Goal: Transaction & Acquisition: Book appointment/travel/reservation

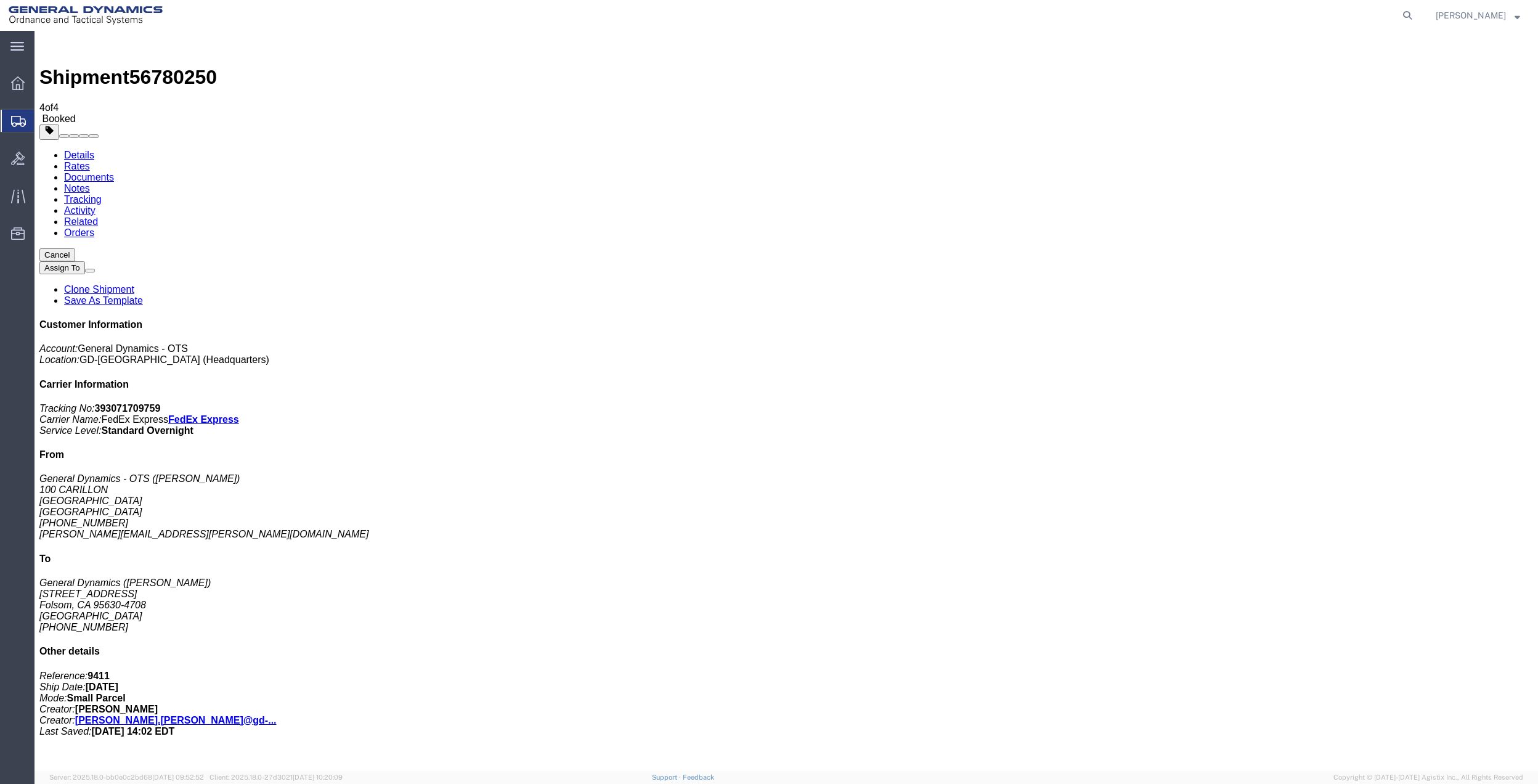
click at [0, 0] on span "Create Shipment" at bounding box center [0, 0] width 0 height 0
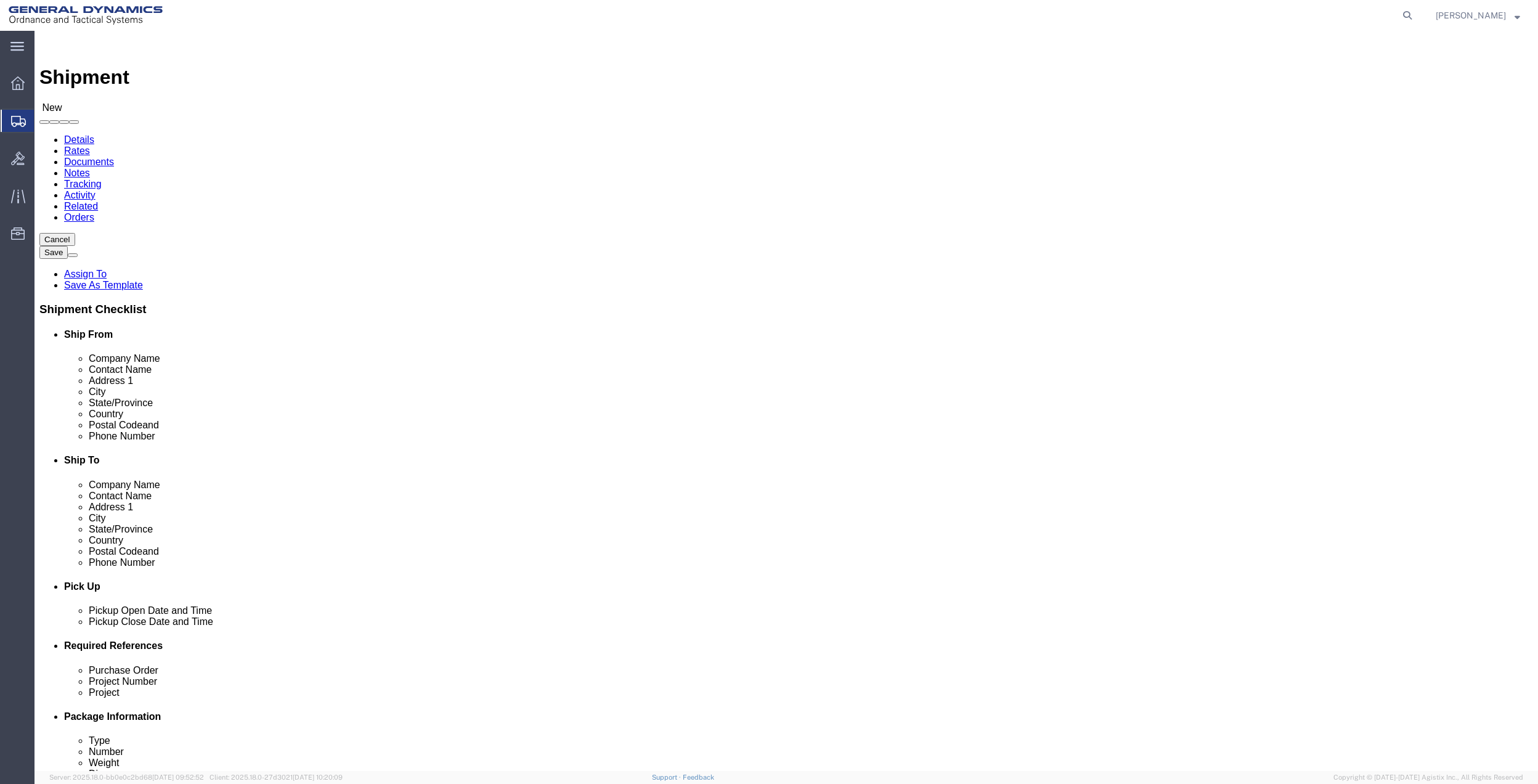
click input "text"
type input "hoy"
click p "- General Dynamics - OTS - ([PERSON_NAME]) [STREET_ADDRESS] [GEOGRAPHIC_DATA], …"
select select "FL"
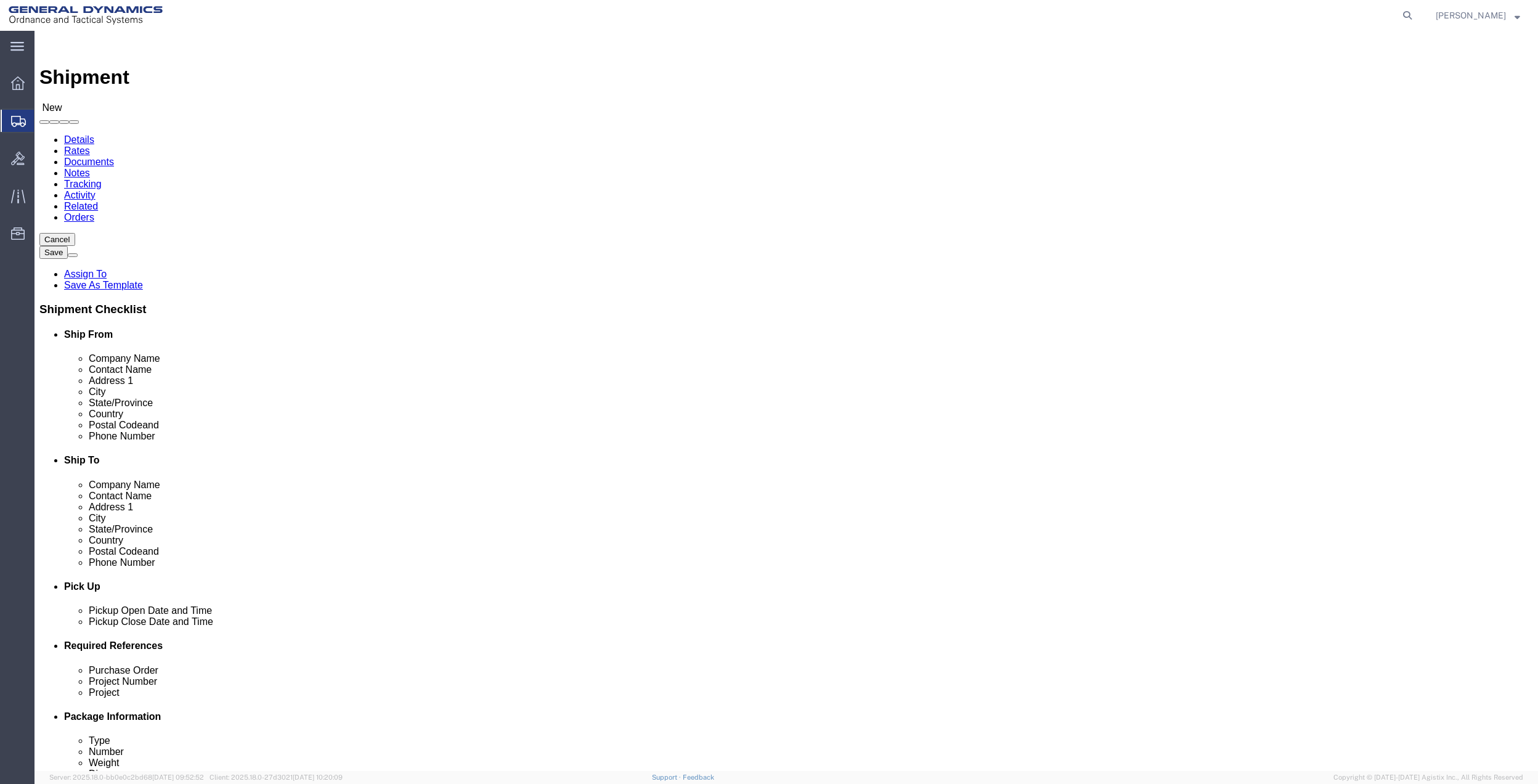
type input "[PERSON_NAME]"
click input "text"
click p "- GENERAL DYNAMICS - OTS - ([PERSON_NAME]) [STREET_ADDRESS][PERSON_NAME]"
click input "[PERSON_NAME] [PERSON_NAME]"
drag, startPoint x: 936, startPoint y: 255, endPoint x: 855, endPoint y: 255, distance: 81.0
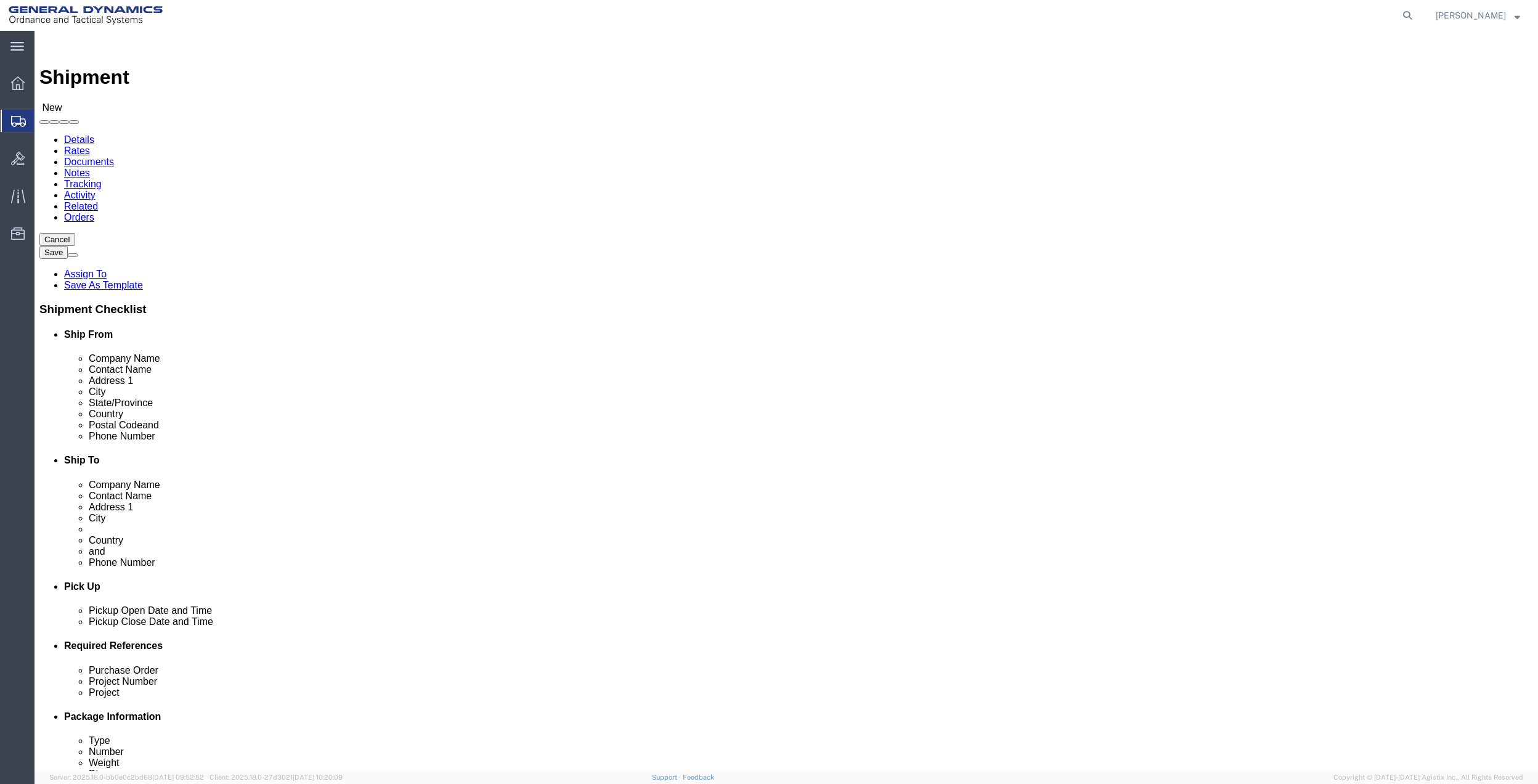
click input "[PERSON_NAME] [PERSON_NAME]"
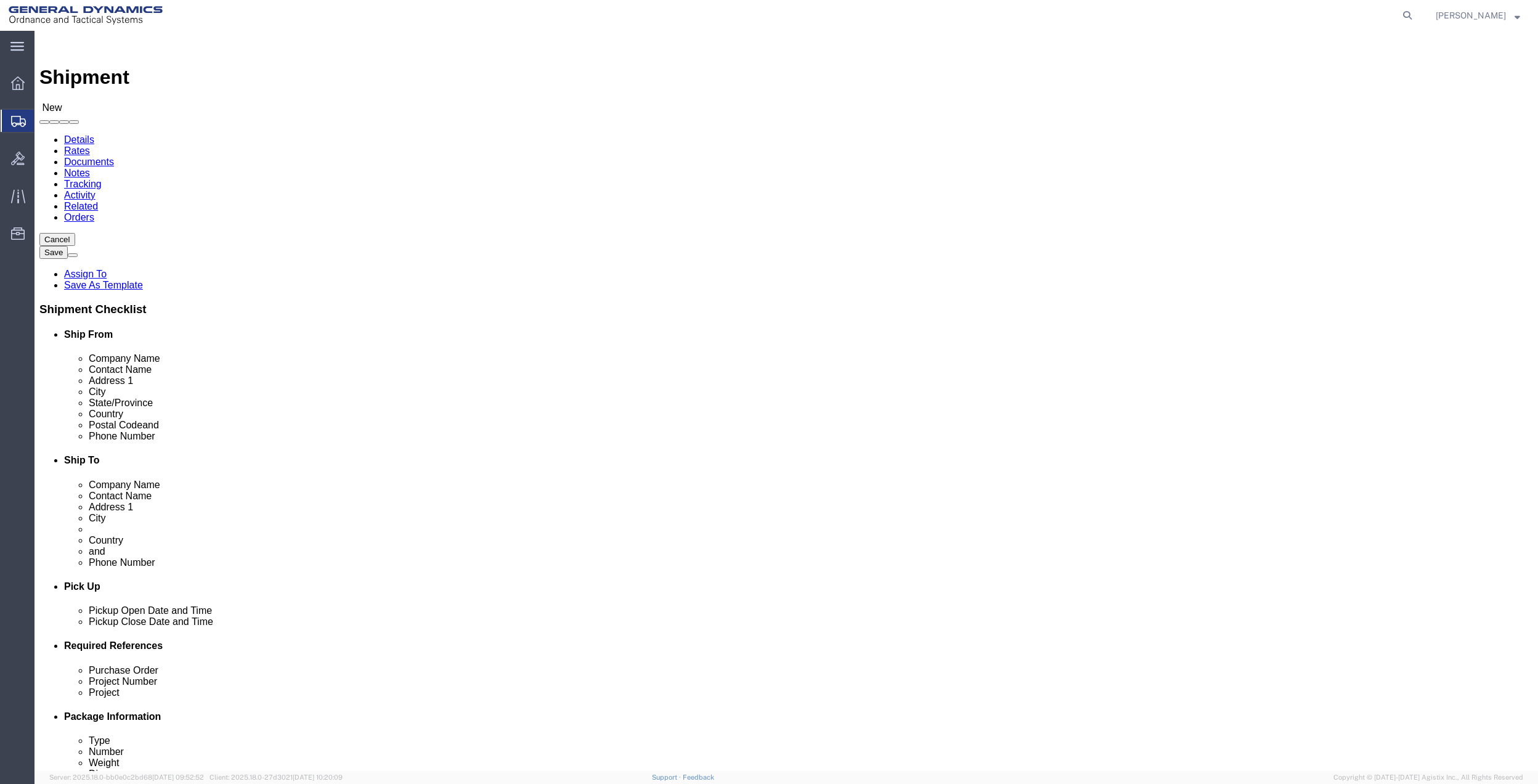
type input "[PERSON_NAME] [PERSON_NAME]"
click p "- GENERAL DYNAMICS - OTS - ([PERSON_NAME]) [STREET_ADDRESS][PERSON_NAME]"
select select "PA"
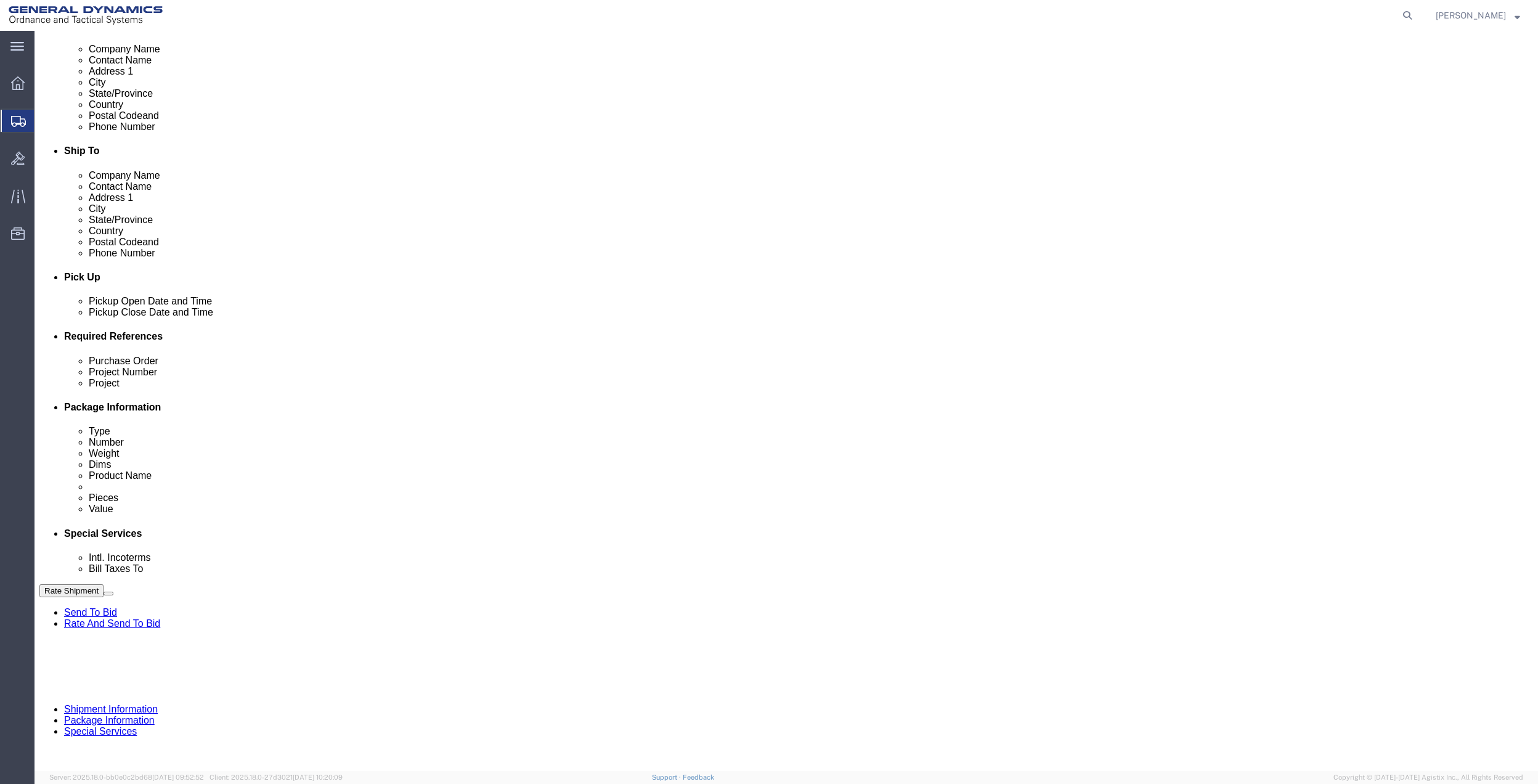
scroll to position [322, 0]
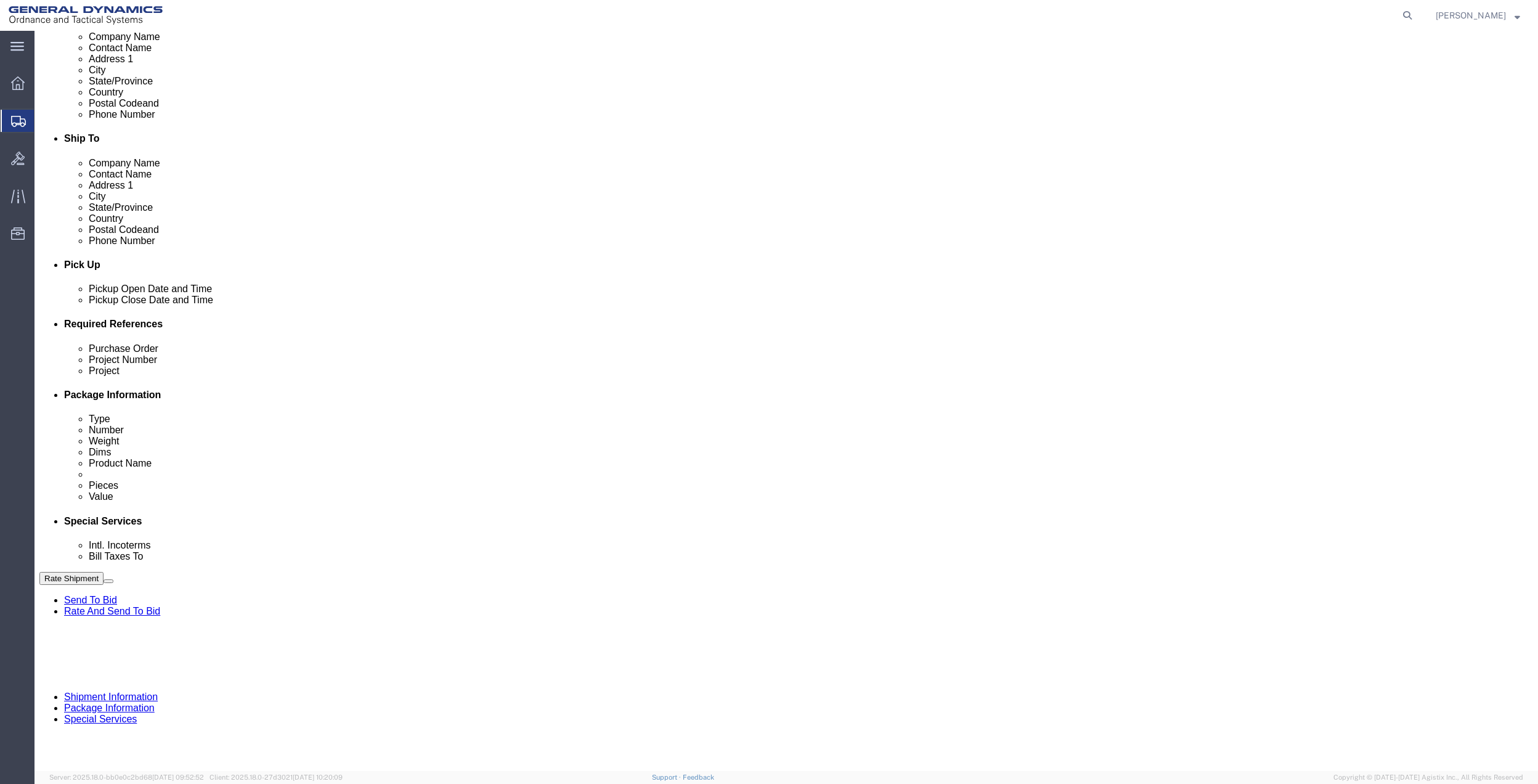
type input "[PERSON_NAME]"
click button "Add reference"
click input "text"
type input "35MAB"
drag, startPoint x: 695, startPoint y: 435, endPoint x: 457, endPoint y: 441, distance: 238.1
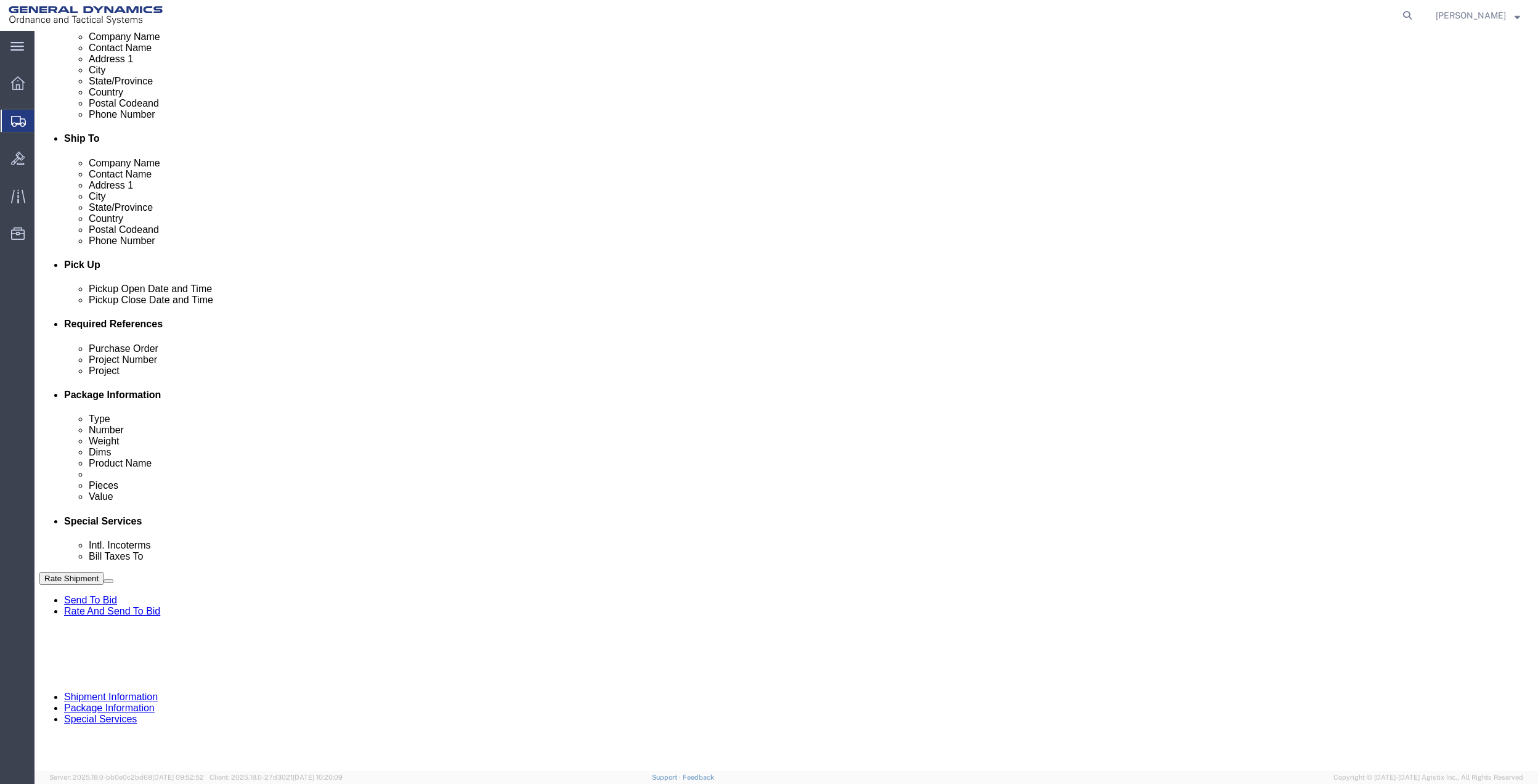
click input "text"
paste input "35MAB"
type input "35MAB"
click input "text"
paste input "35MAB"
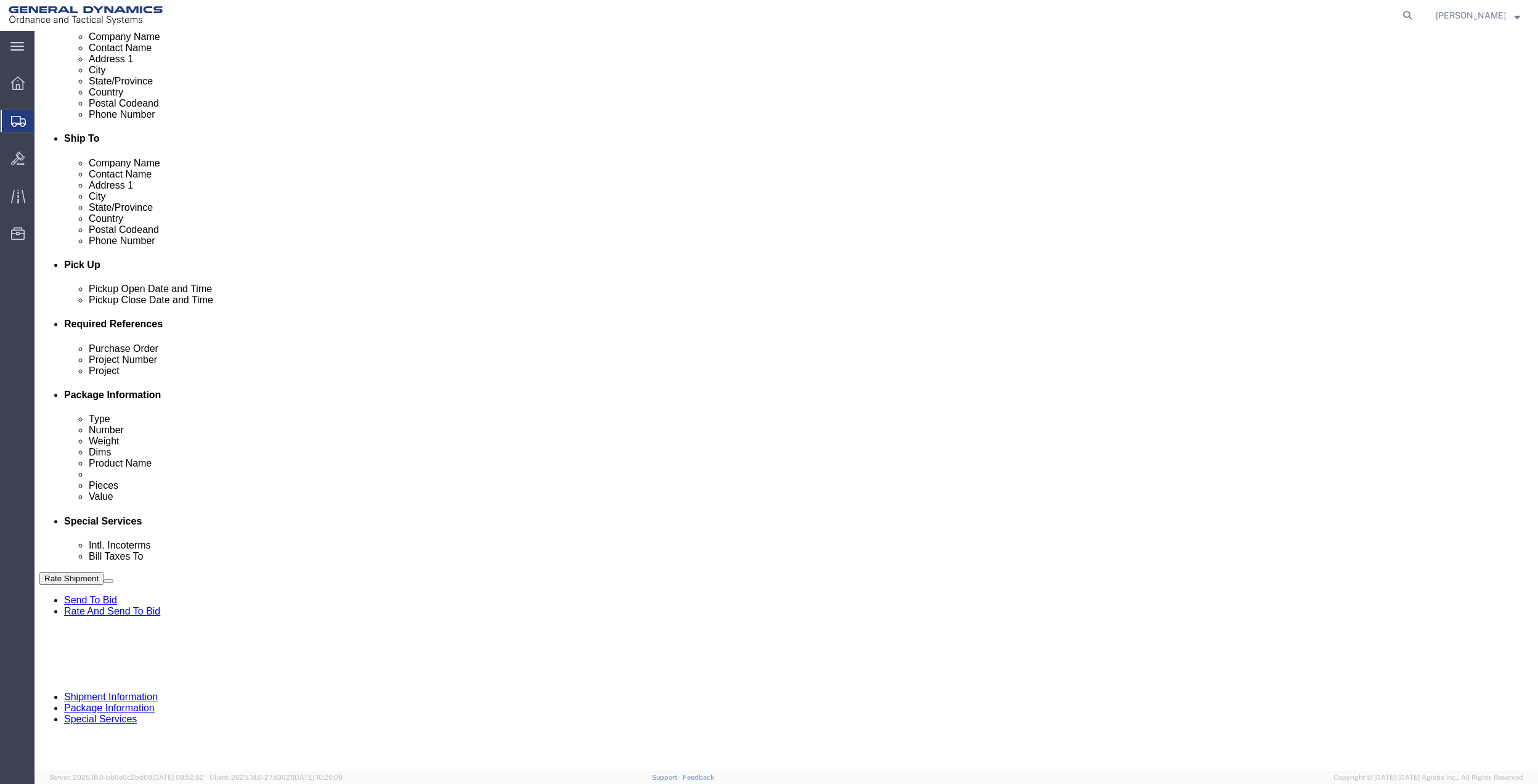
type input "35MAB"
click input "text"
paste input "35MAB"
type input "35MAB"
drag, startPoint x: 196, startPoint y: 458, endPoint x: 183, endPoint y: 458, distance: 13.0
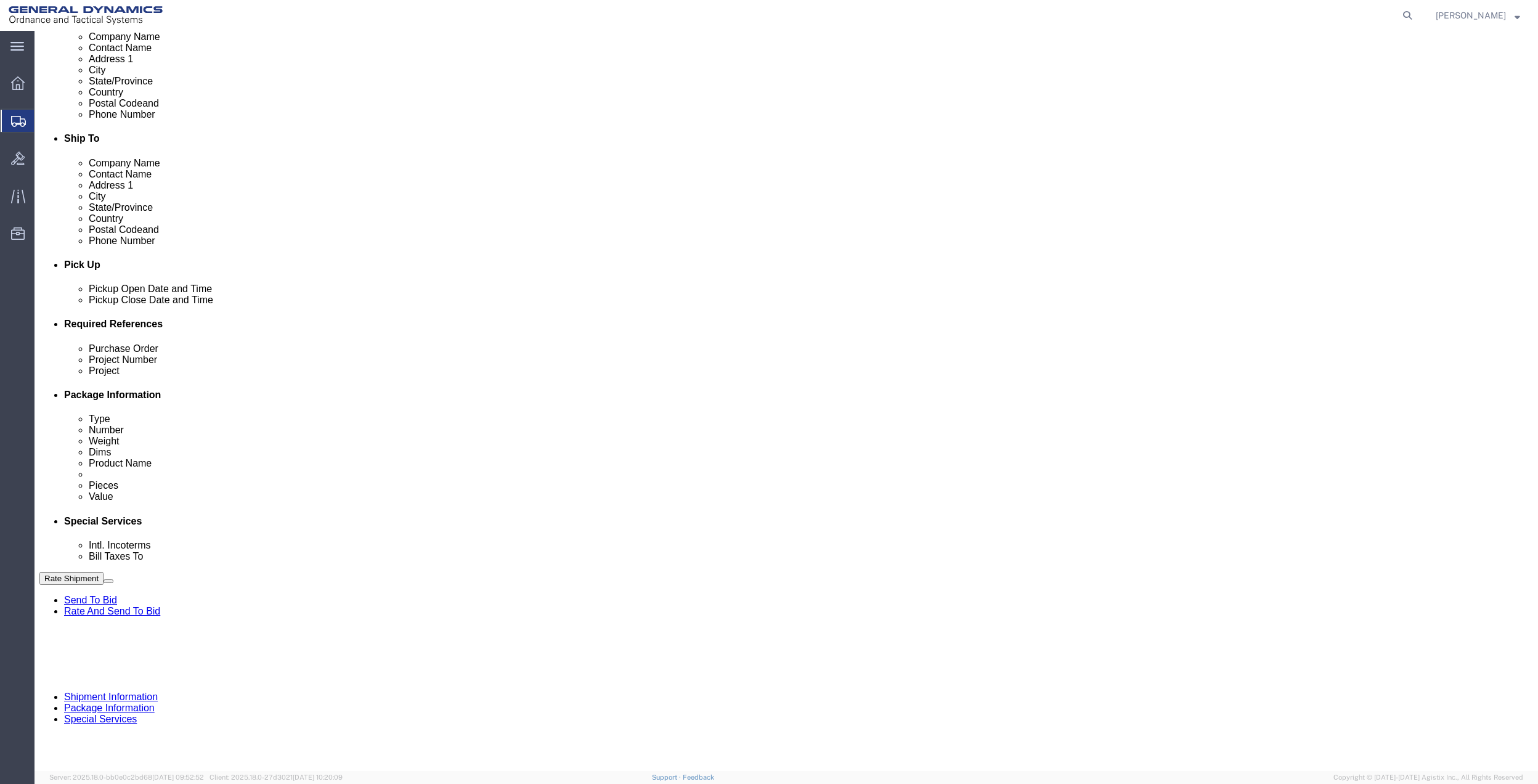
click select "Select Account Type Activity ID Airline Appointment Number ASN Batch Request # …"
select select "DEPT"
click select "Select Account Type Activity ID Airline Appointment Number ASN Batch Request # …"
click link "Package Information"
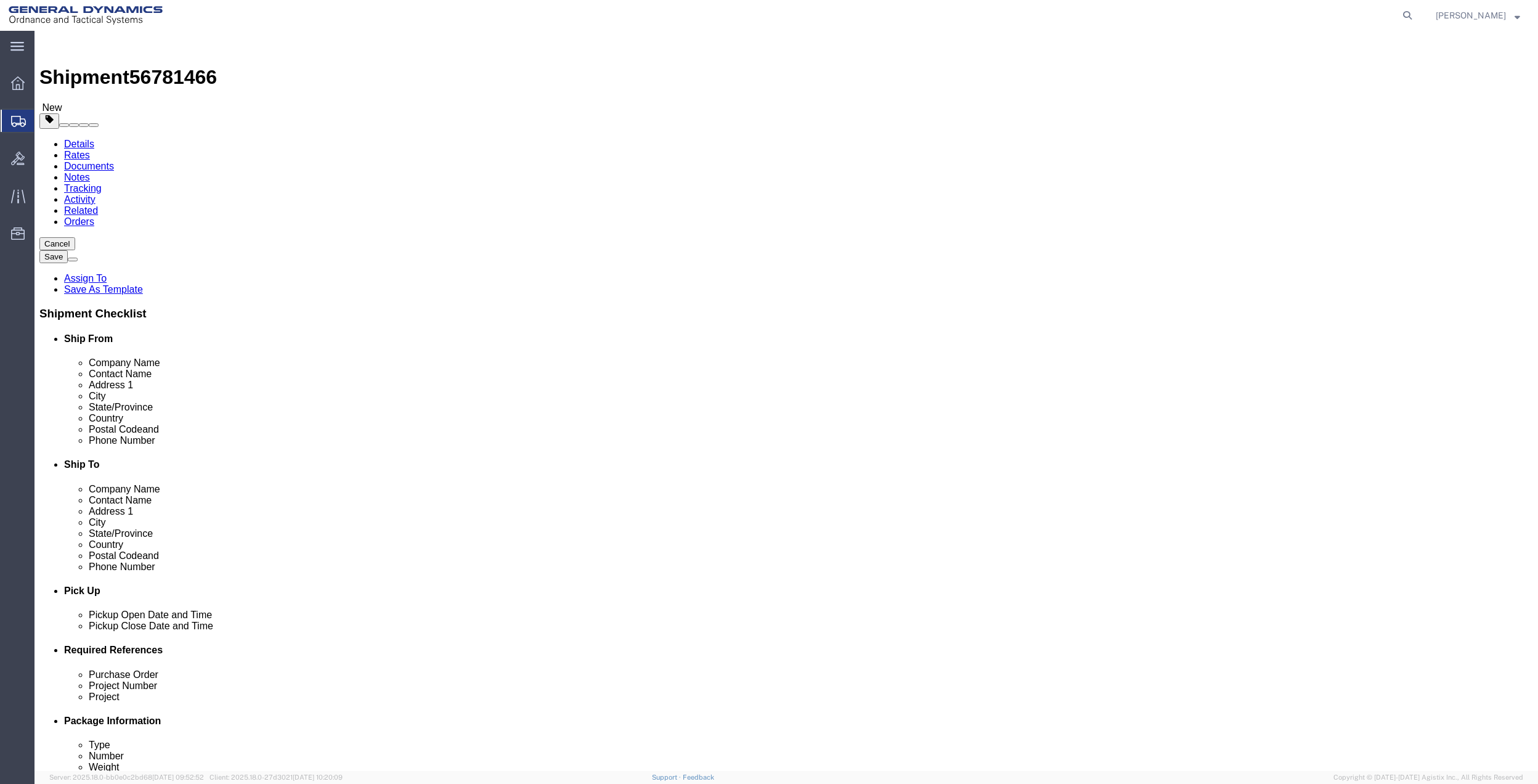
drag, startPoint x: 242, startPoint y: 219, endPoint x: 250, endPoint y: 219, distance: 8.0
click select "Select Bale(s) Basket(s) Bolt(s) Bottle(s) Buckets Bulk Bundle(s) Can(s) Cardbo…"
select select "ENV"
click select "Select Bale(s) Basket(s) Bolt(s) Bottle(s) Buckets Bulk Bundle(s) Can(s) Cardbo…"
type input "9.50"
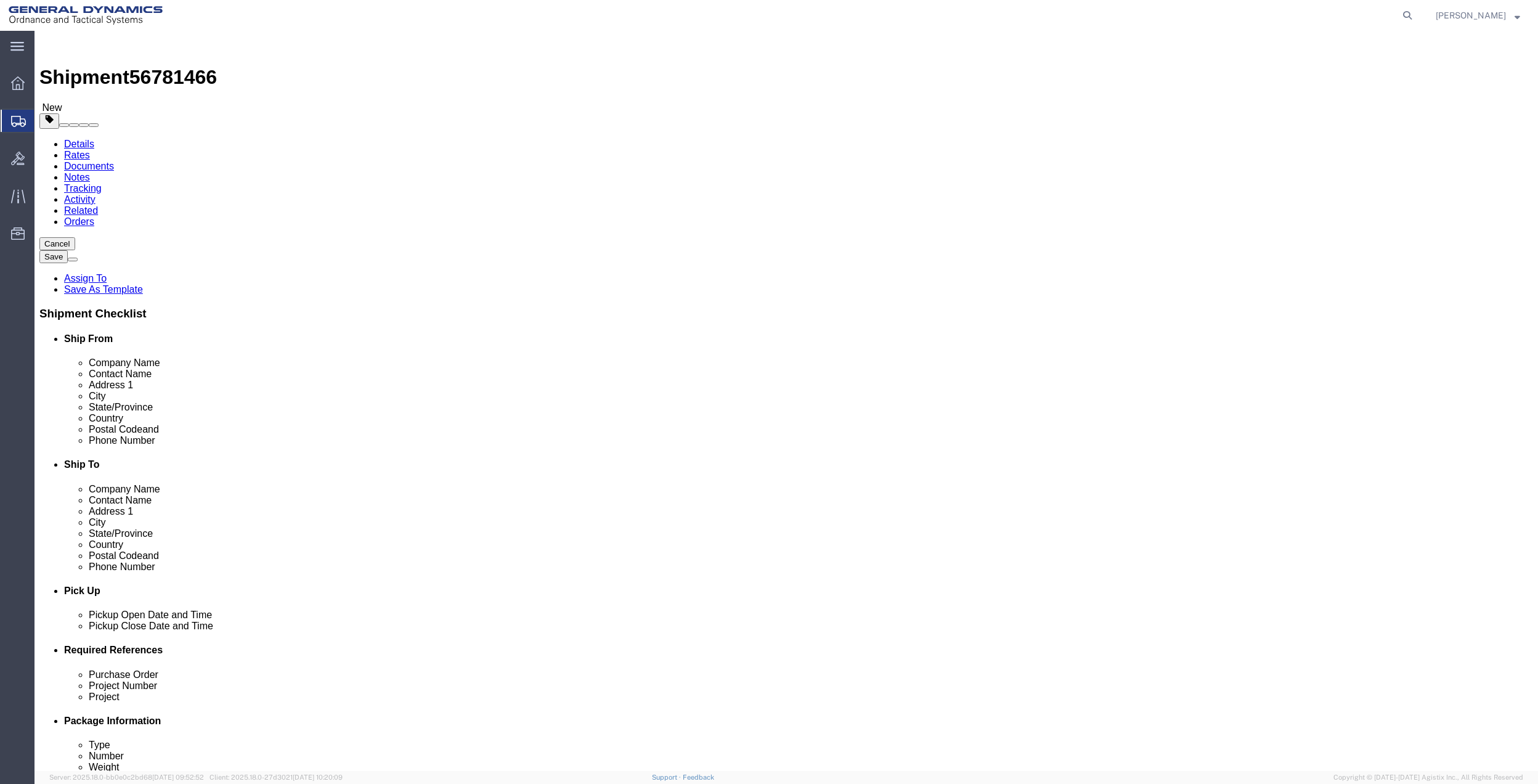
type input "12.50"
type input "0.25"
type input "1"
click link "Add Content"
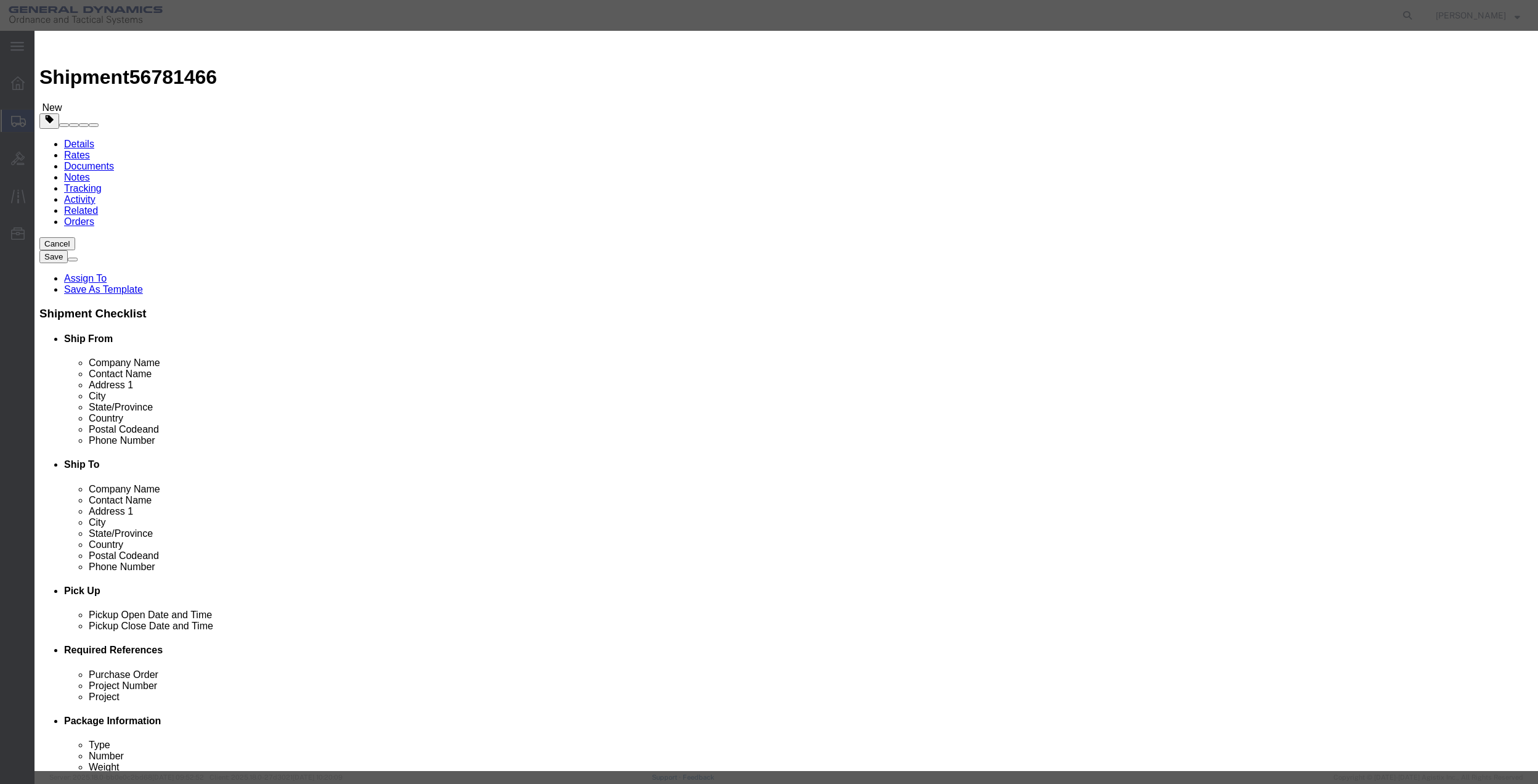
click div "Commodity library"
click input "text"
type input "MISC"
type input "100"
select select "US"
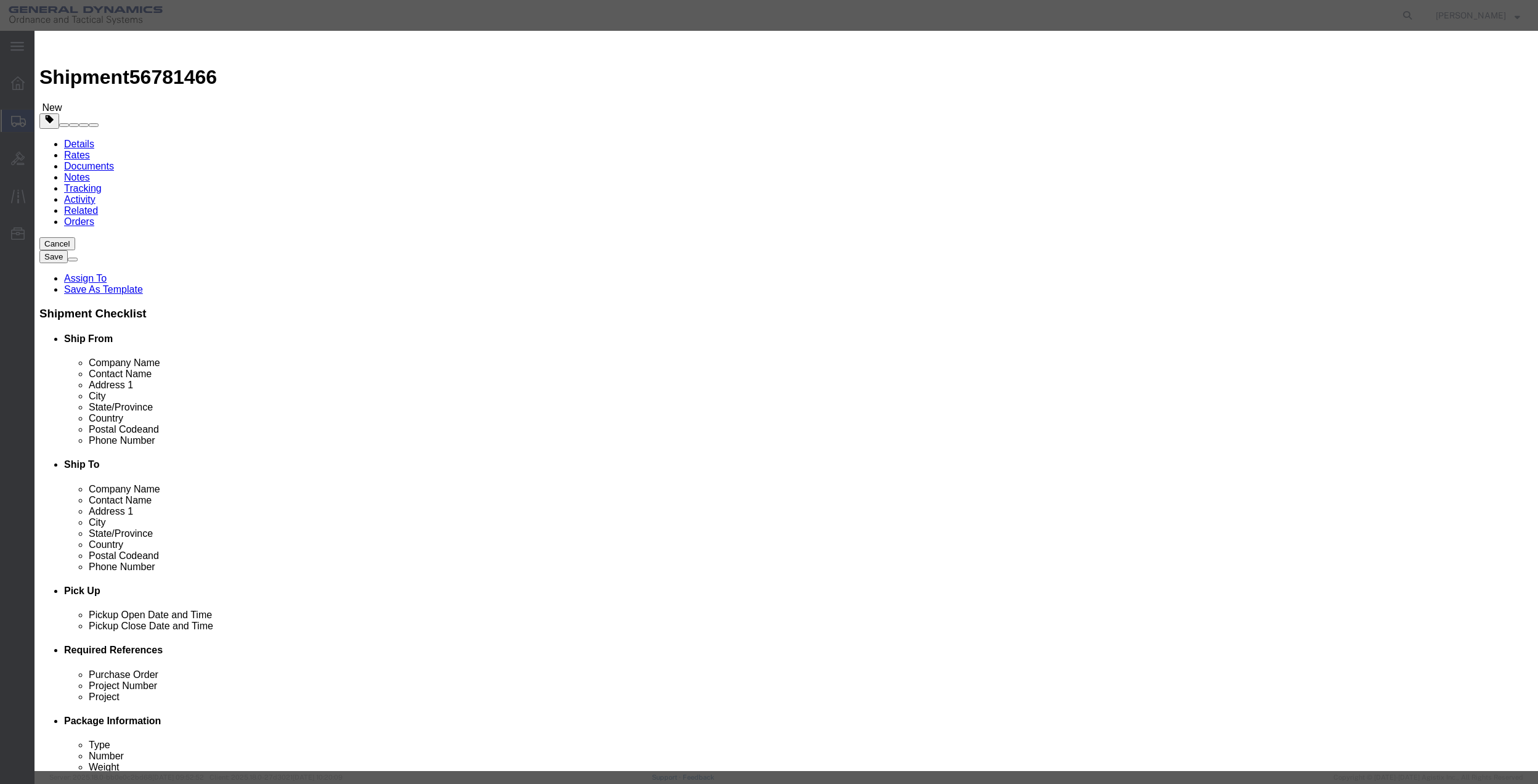
click input "0"
type input "01"
click select "Select 50 55 60 65 70 85 92.5 100 125 175 250 300 400"
select select "70"
click select "Select 50 55 60 65 70 85 92.5 100 125 175 250 300 400"
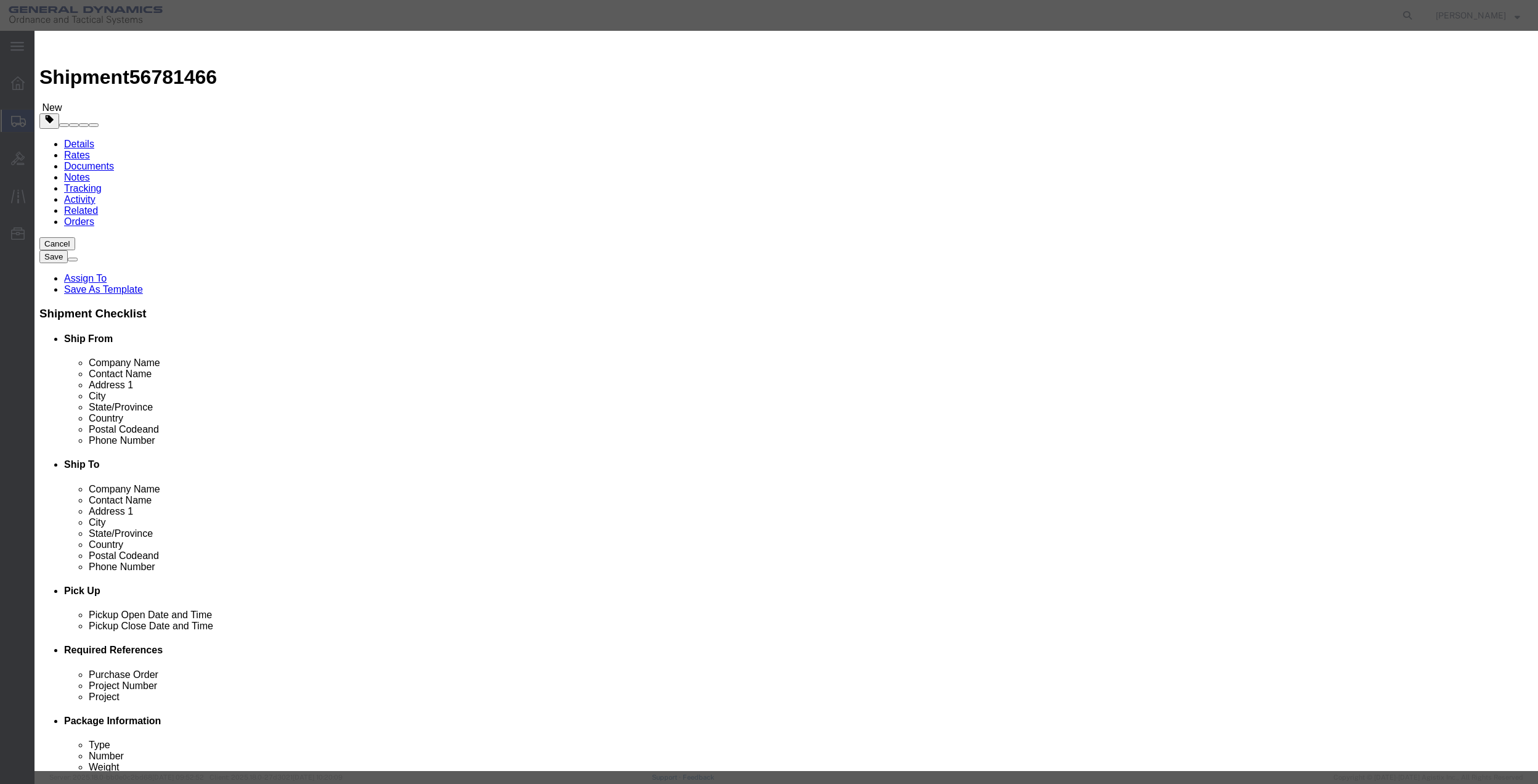
drag, startPoint x: 1009, startPoint y: 428, endPoint x: 995, endPoint y: 428, distance: 14.0
click button "Save & Close"
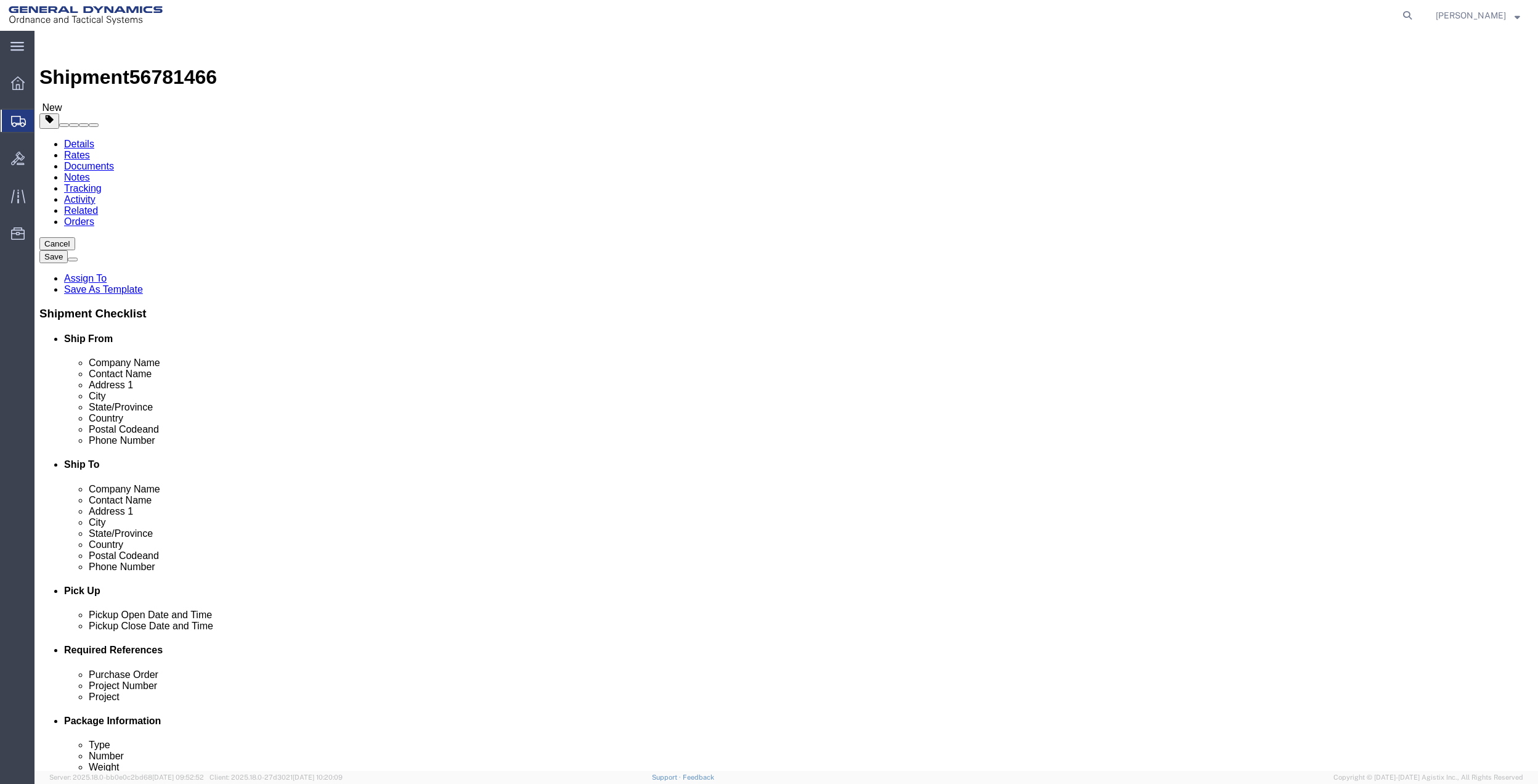
click icon
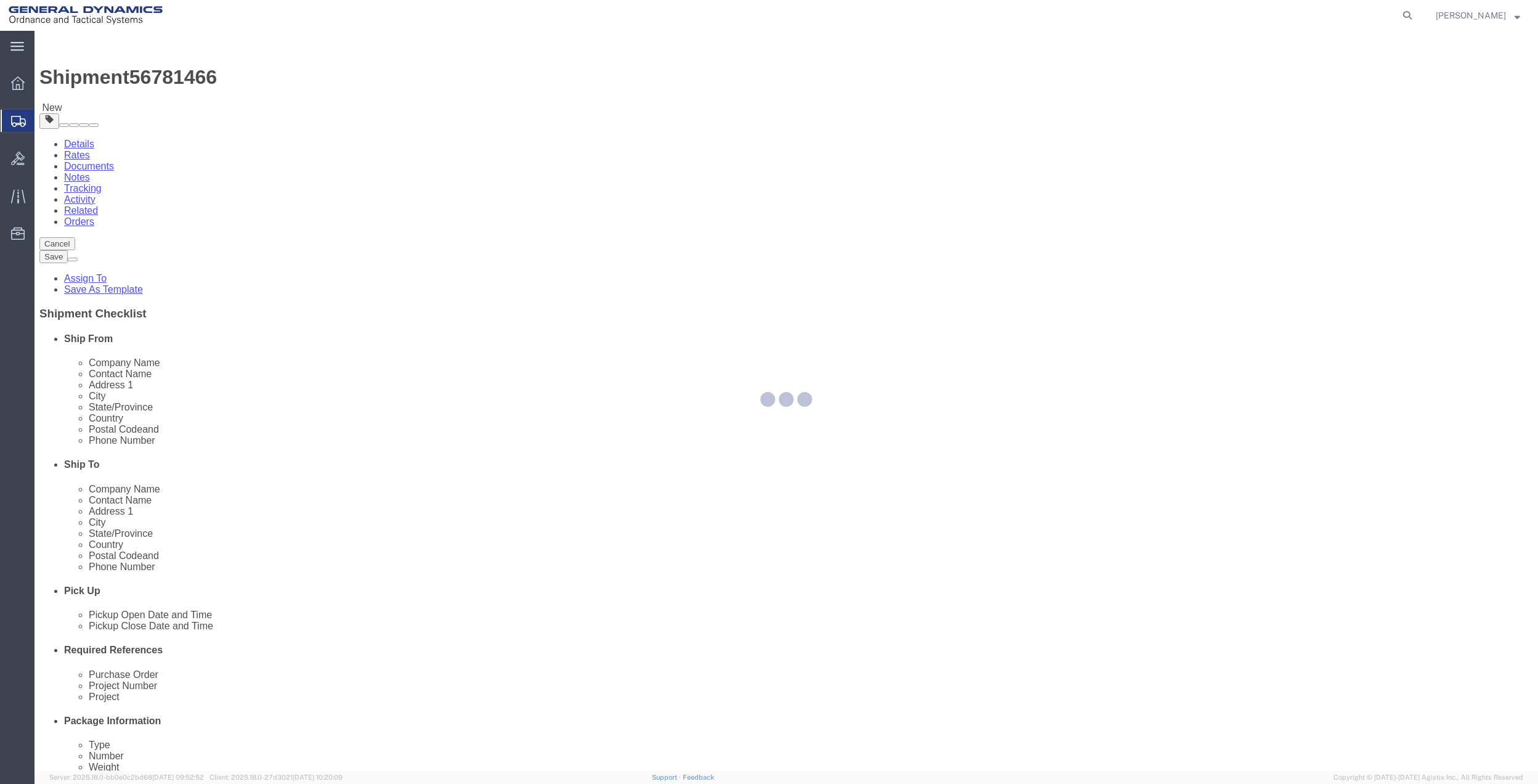
select select
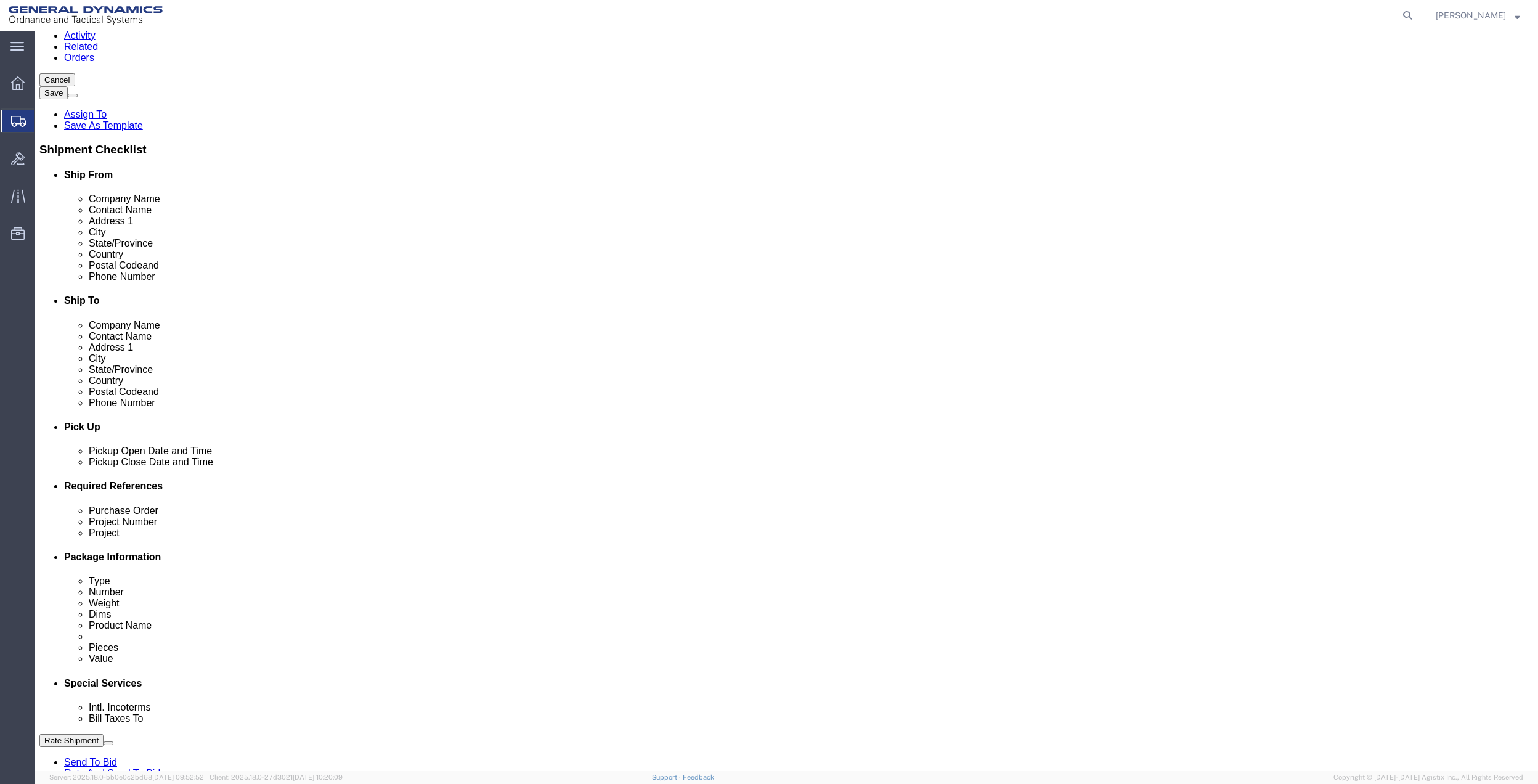
scroll to position [411, 0]
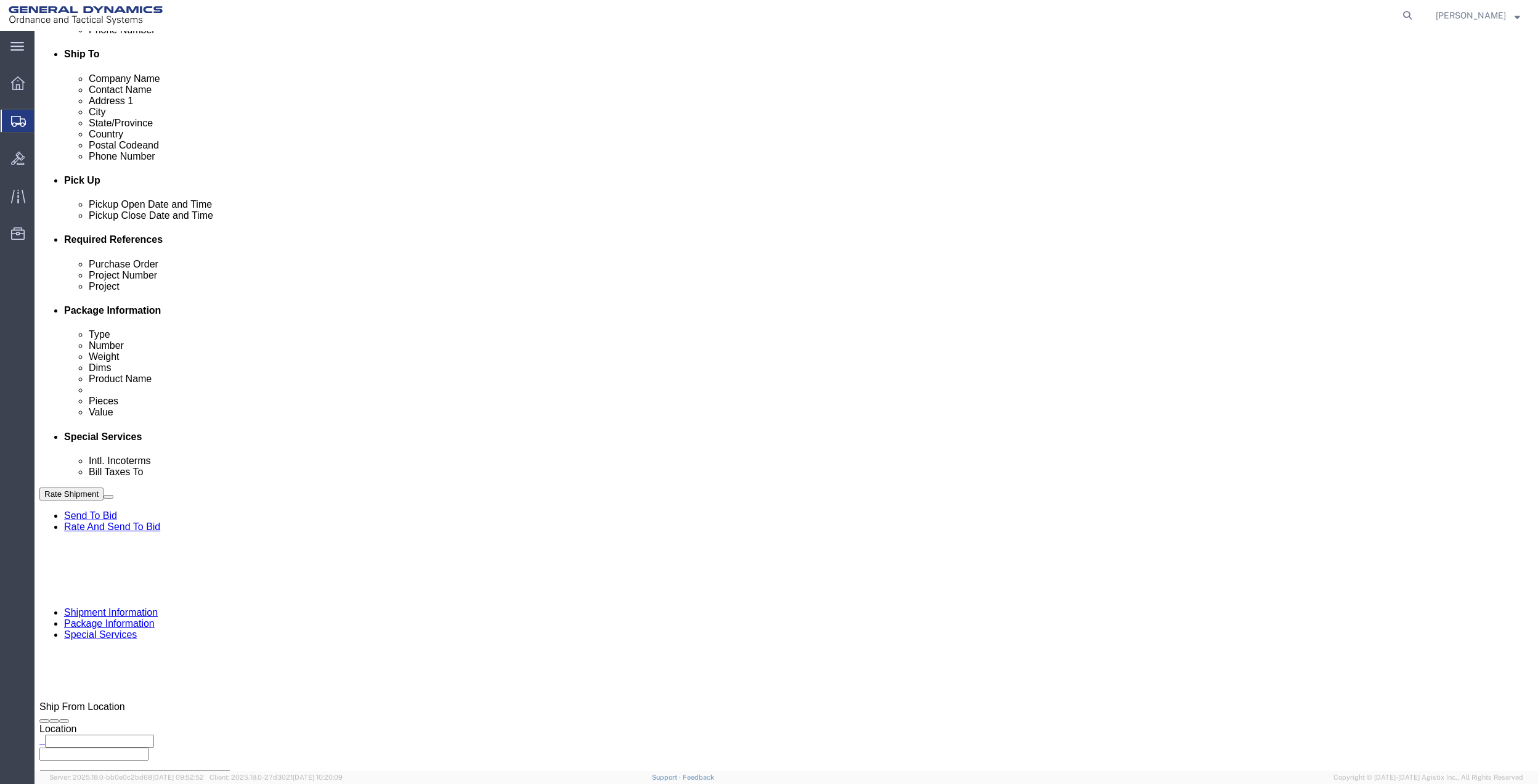
click select "Select Buyer Cost Center Department Operations Number Order Number Sales Person"
select select "DEPARTMENT"
click select "Select Buyer Cost Center Department Operations Number Order Number Sales Person"
click select "Select [GEOGRAPHIC_DATA] [GEOGRAPHIC_DATA] [GEOGRAPHIC_DATA] [GEOGRAPHIC_DATA] …"
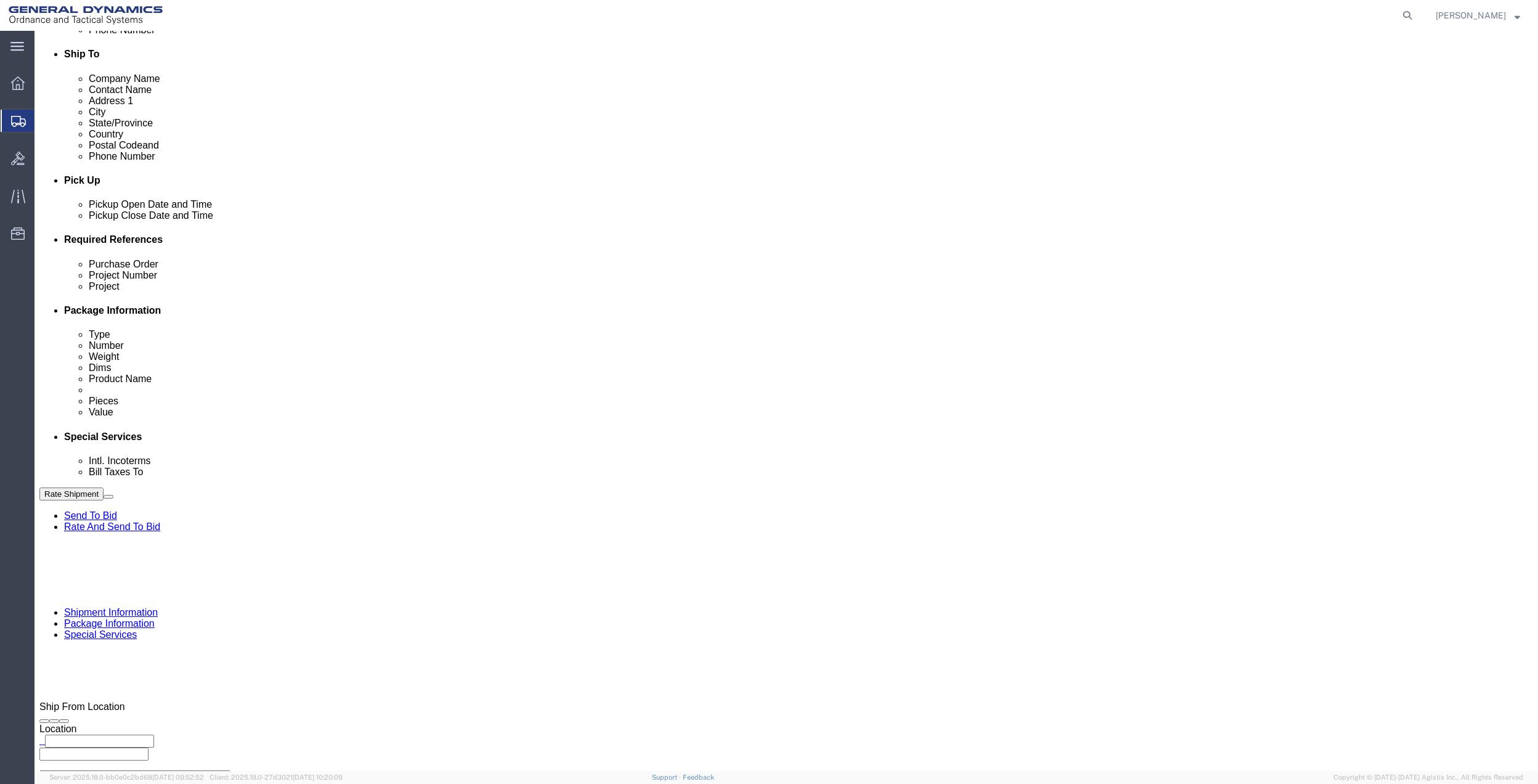
drag, startPoint x: 940, startPoint y: 305, endPoint x: 930, endPoint y: 313, distance: 12.8
click select "Select [GEOGRAPHIC_DATA] [GEOGRAPHIC_DATA] [GEOGRAPHIC_DATA] [GEOGRAPHIC_DATA] …"
select select "1763983"
click select "Select [GEOGRAPHIC_DATA] [GEOGRAPHIC_DATA] [GEOGRAPHIC_DATA] [GEOGRAPHIC_DATA] …"
click select "Select 10AFM 10GAG 10GAH 10GFL 10GFO 10GIE 10GIS 30MABS St [PERSON_NAME] Program"
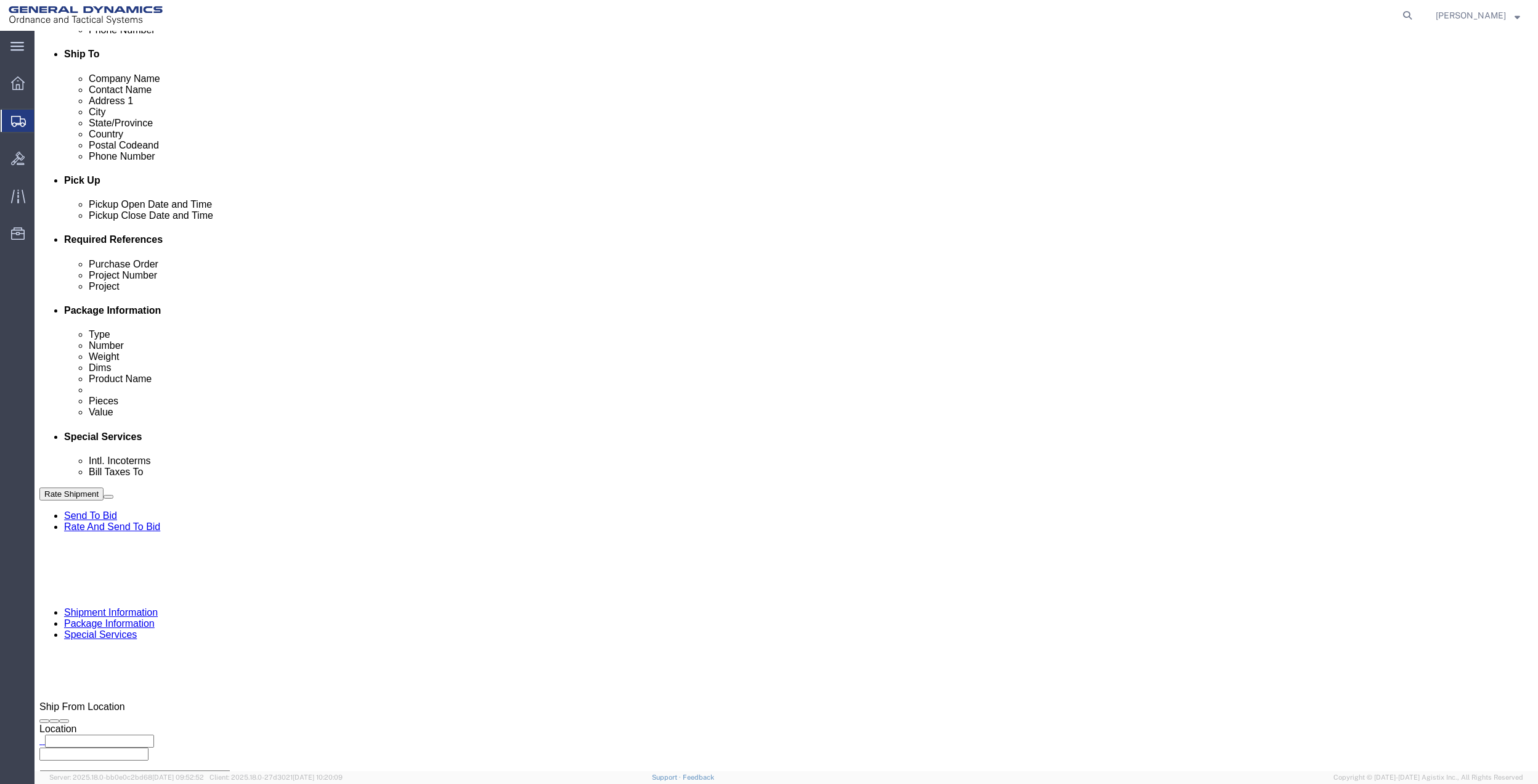
select select "214681"
click select "Select 10AFM 10GAG 10GAH 10GFL 10GFO 10GIE 10GIS 30MABS St [PERSON_NAME] Program"
click input "General Dynamics OTS % Data2Logistics"
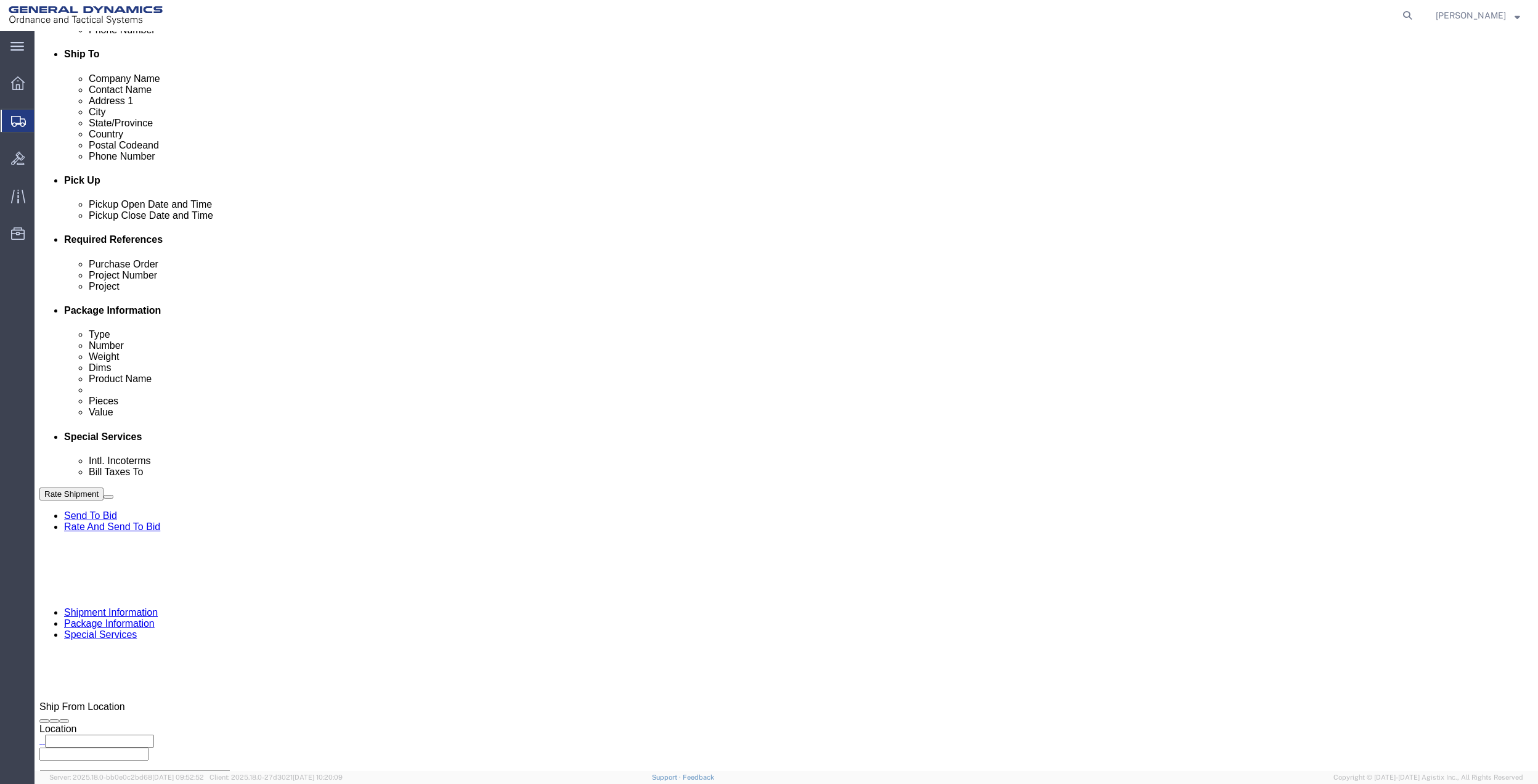
drag, startPoint x: 384, startPoint y: 535, endPoint x: 919, endPoint y: 547, distance: 535.1
click p "- GEDOTS %DATA 2 LOGISTICS - (GEDOTS %DATA 2 LOGISTICS) [GEOGRAPHIC_DATA][PERSO…"
type input "GEDOTS %DATA 2 LOGISTICS"
type input "PO BOX 61050"
type input "GEDOTS %DATA 2 LOGISTICS"
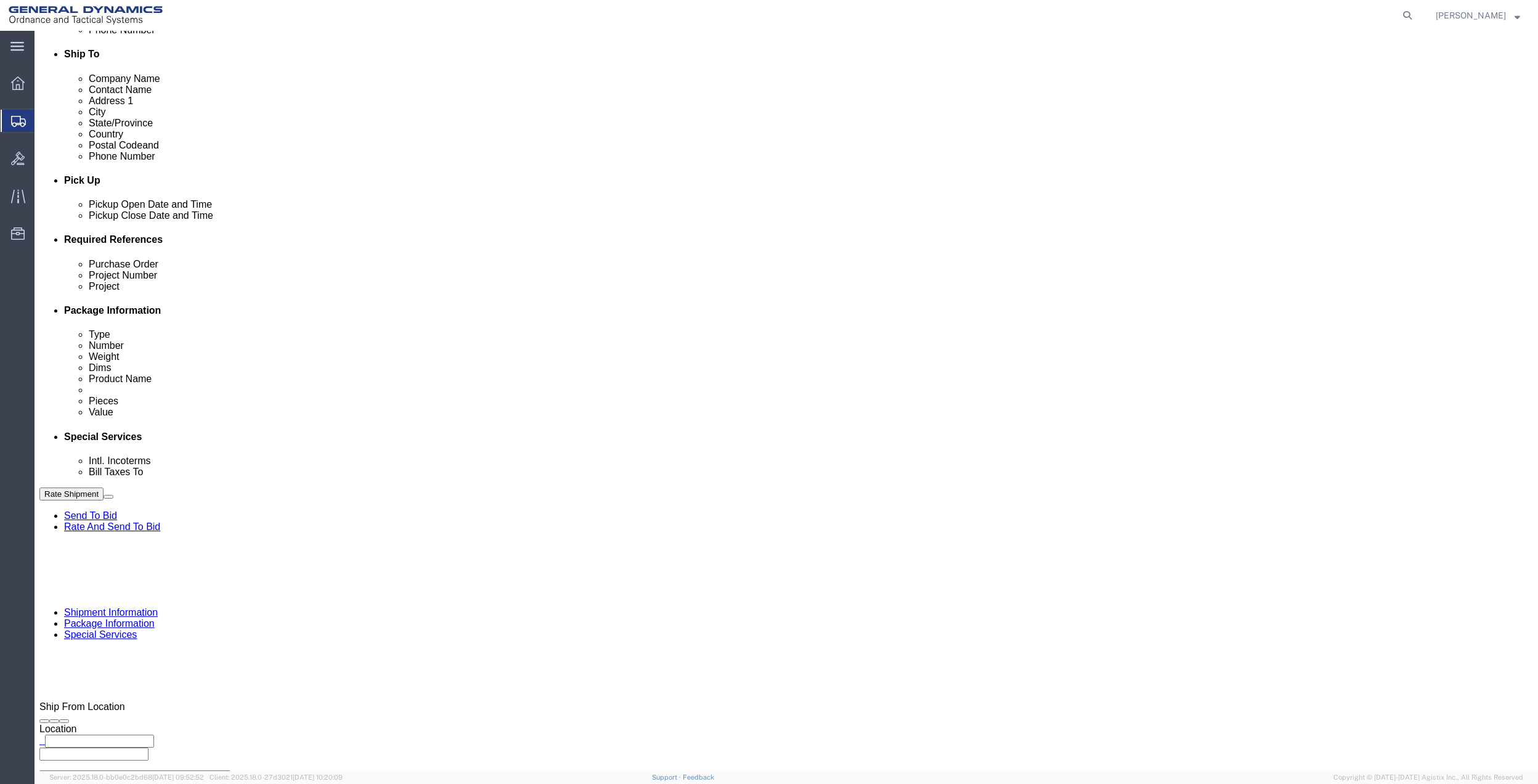
type input "FORT [PERSON_NAME]"
type input "33906"
select select "FL"
type input "GEDOTS %DATA 2 LOGISTICS"
click button "Rate Shipment"
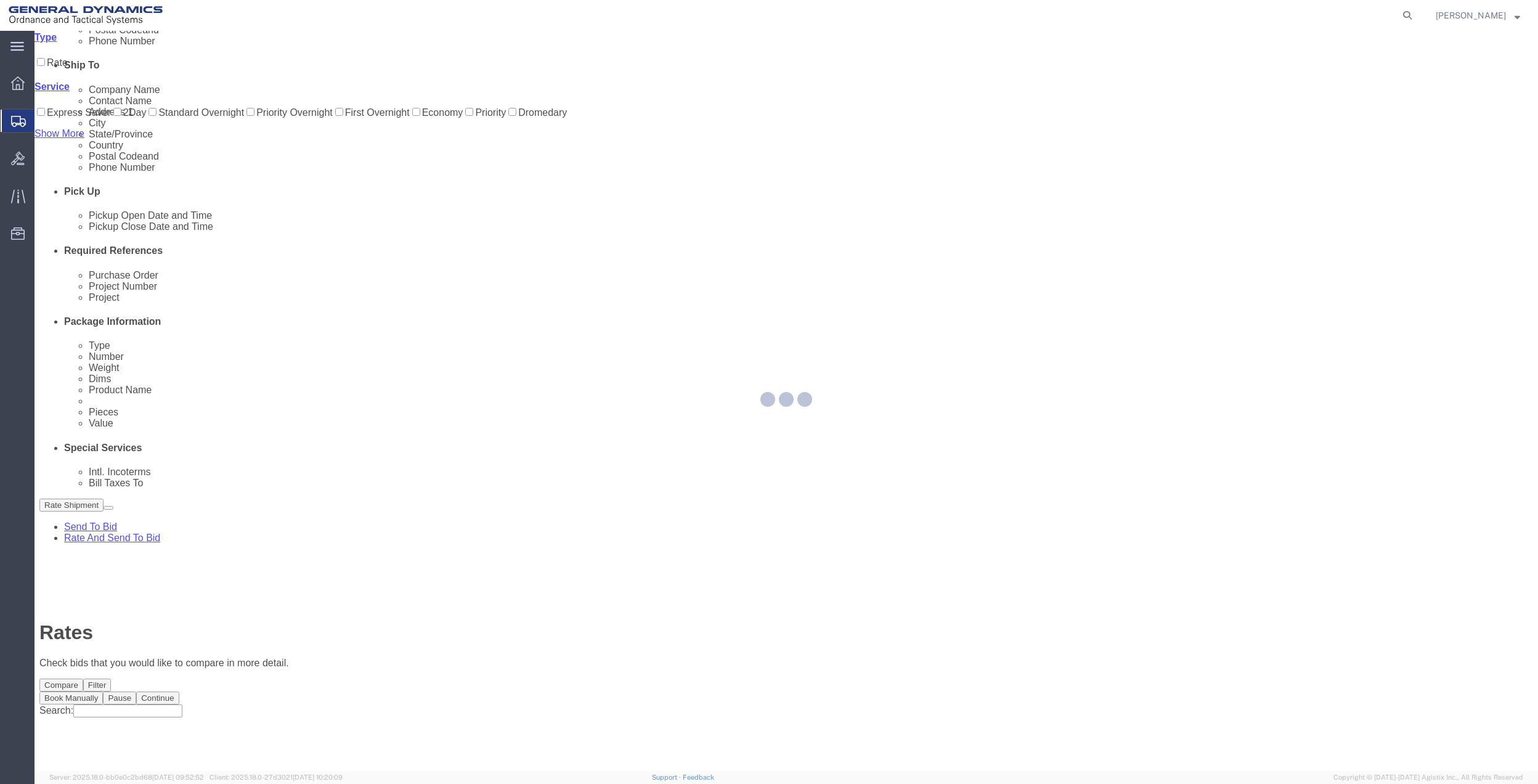
scroll to position [0, 0]
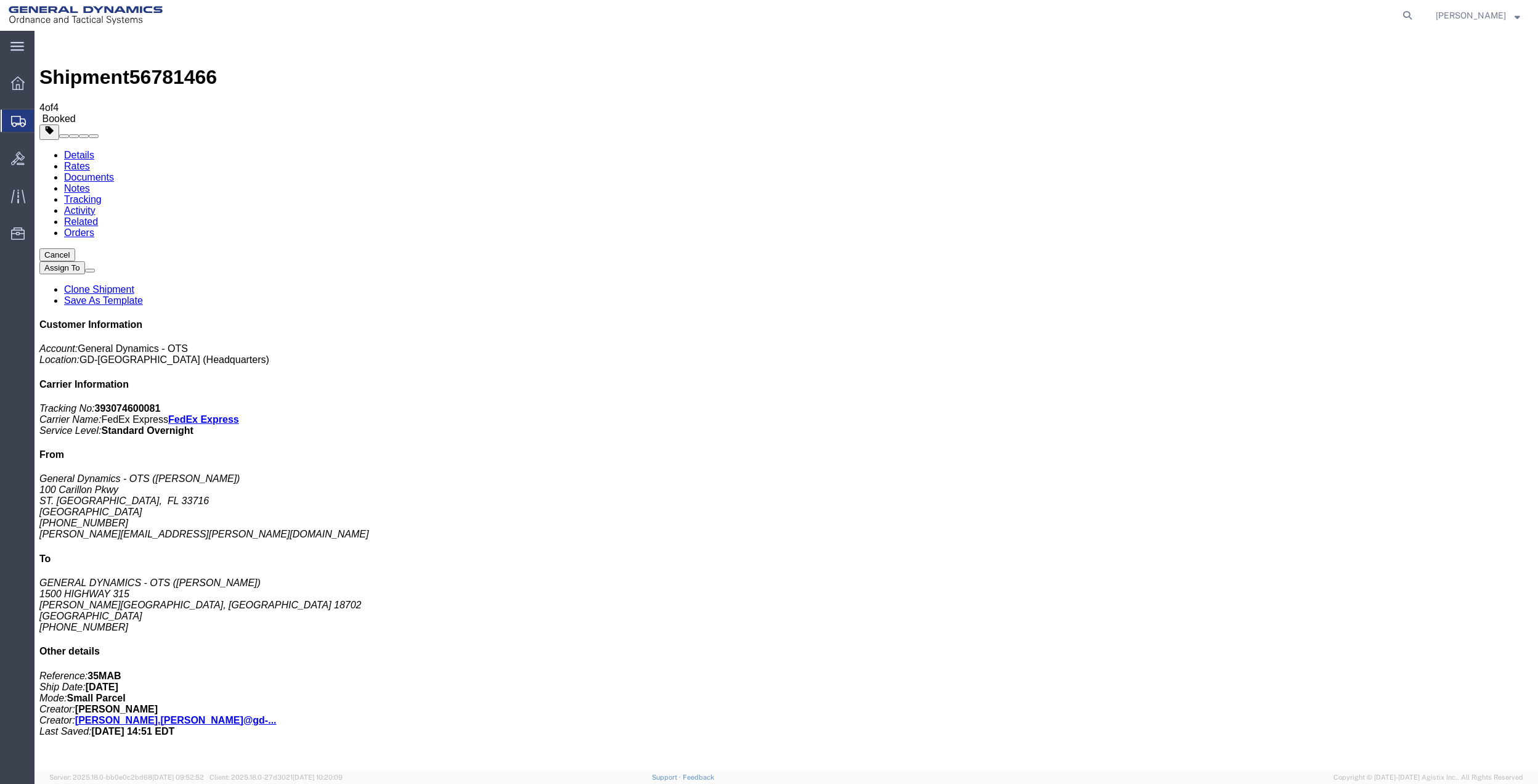
drag, startPoint x: 159, startPoint y: 242, endPoint x: 425, endPoint y: 248, distance: 266.1
